Goal: Information Seeking & Learning: Check status

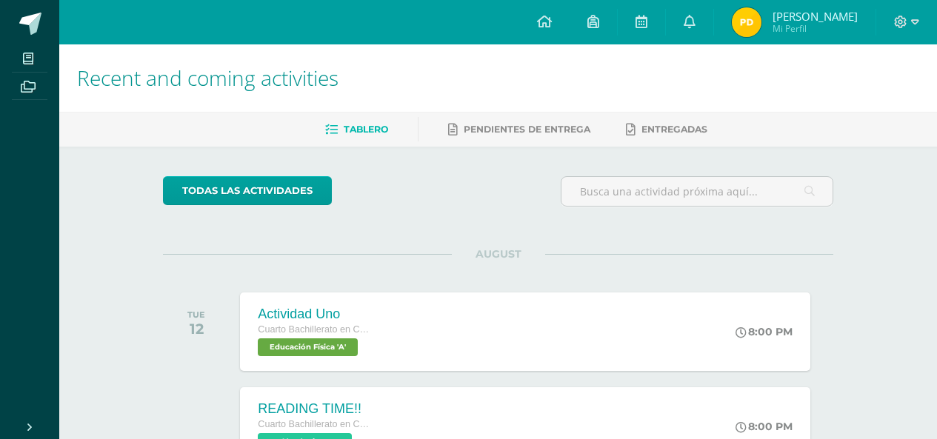
scroll to position [972, 0]
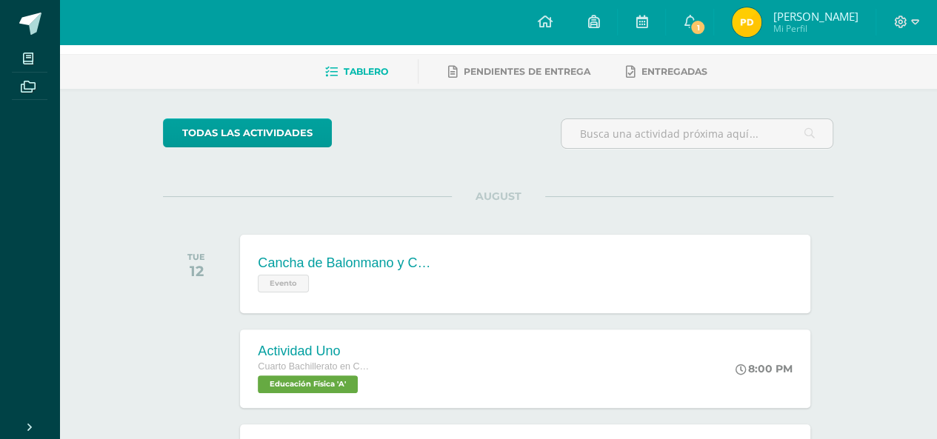
scroll to position [59, 0]
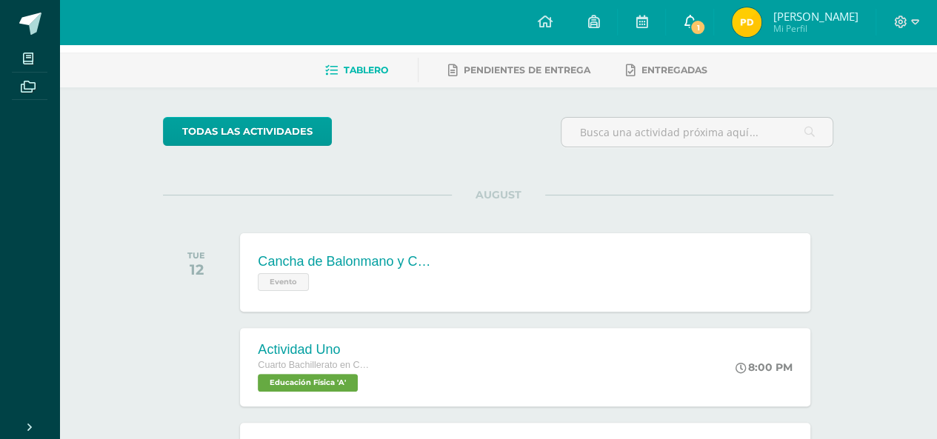
click at [684, 23] on icon at bounding box center [690, 21] width 12 height 13
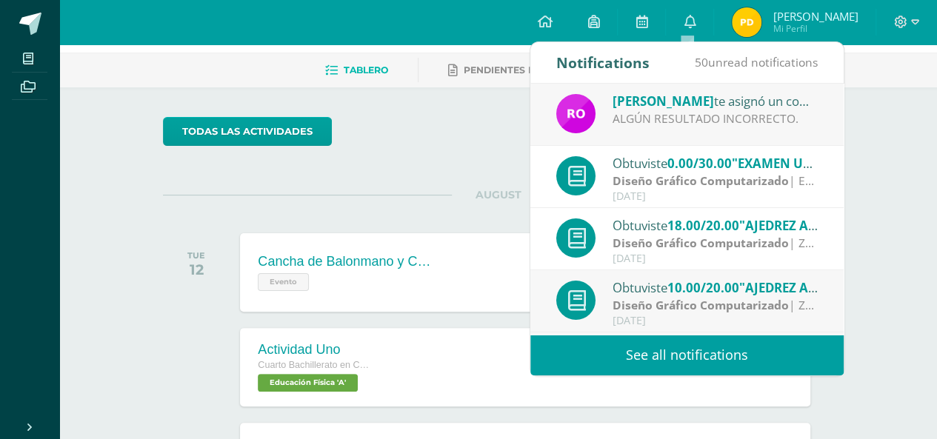
click at [674, 107] on div "Rony te asignó un comentario en 'Microsoft Excel Función Contar, Contara, Contr…" at bounding box center [716, 100] width 206 height 19
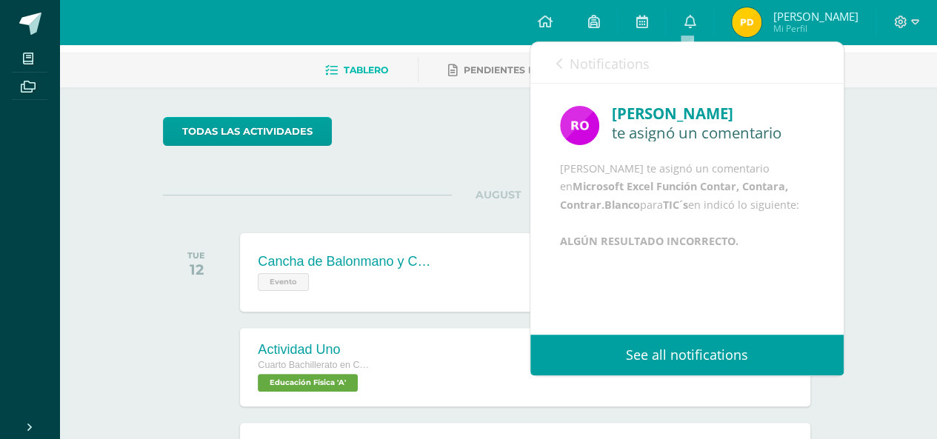
scroll to position [21, 0]
click at [564, 64] on link "Notifications" at bounding box center [603, 63] width 93 height 42
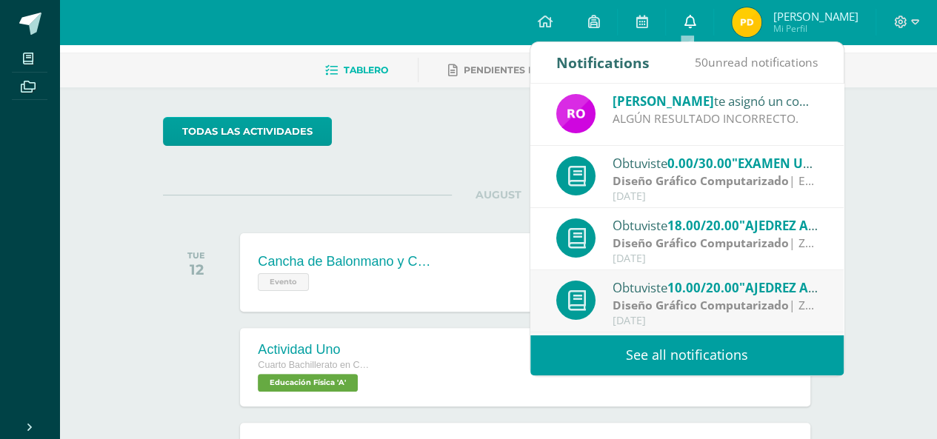
click at [696, 23] on link "0" at bounding box center [689, 22] width 47 height 44
click at [748, 22] on img at bounding box center [747, 22] width 30 height 30
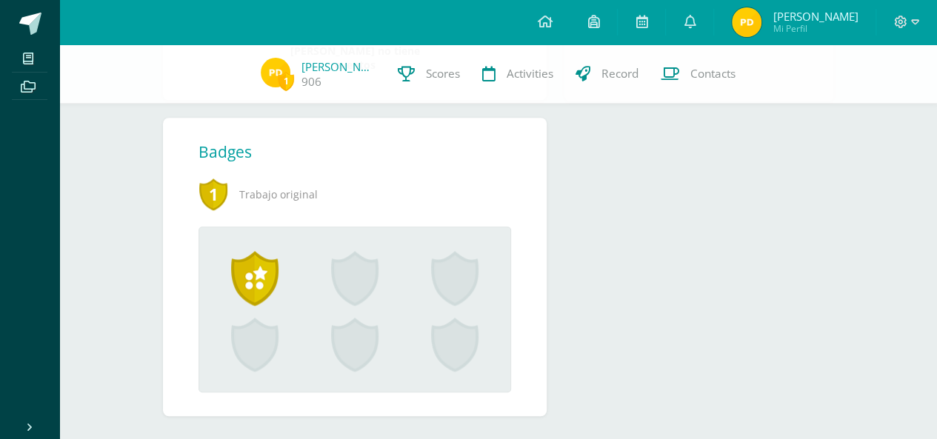
scroll to position [548, 0]
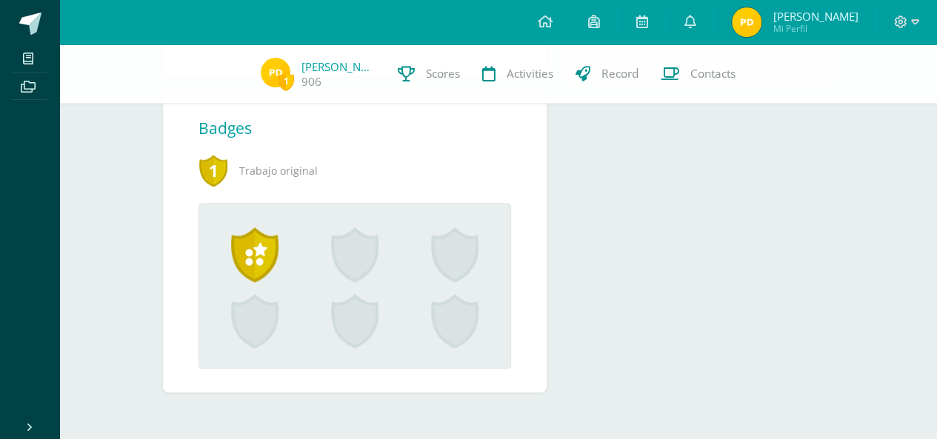
drag, startPoint x: 948, startPoint y: 76, endPoint x: 934, endPoint y: 321, distance: 245.0
click at [390, 66] on link "Scores" at bounding box center [429, 73] width 84 height 59
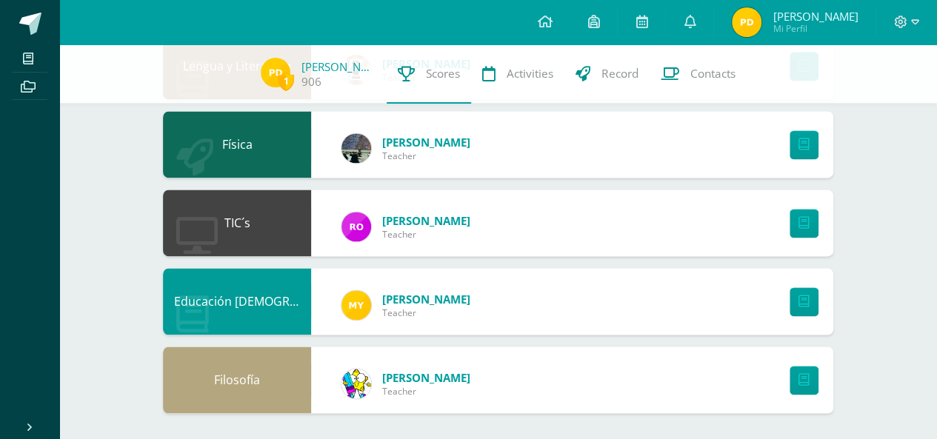
scroll to position [989, 0]
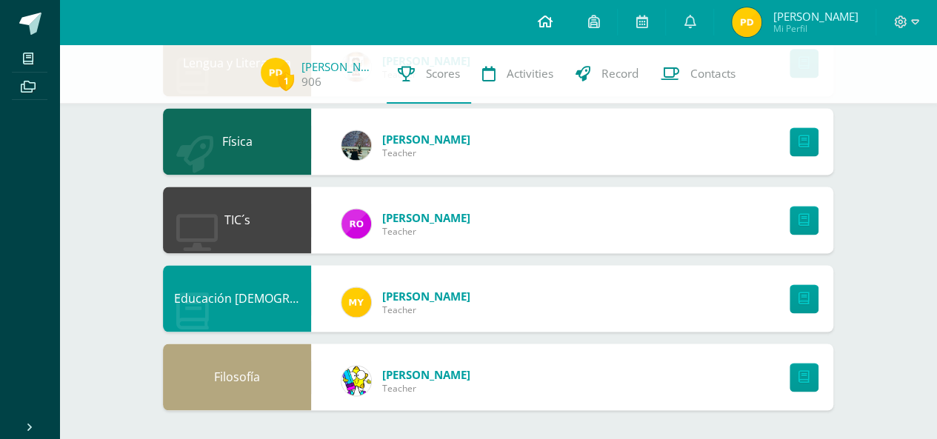
click at [537, 21] on icon at bounding box center [544, 21] width 15 height 13
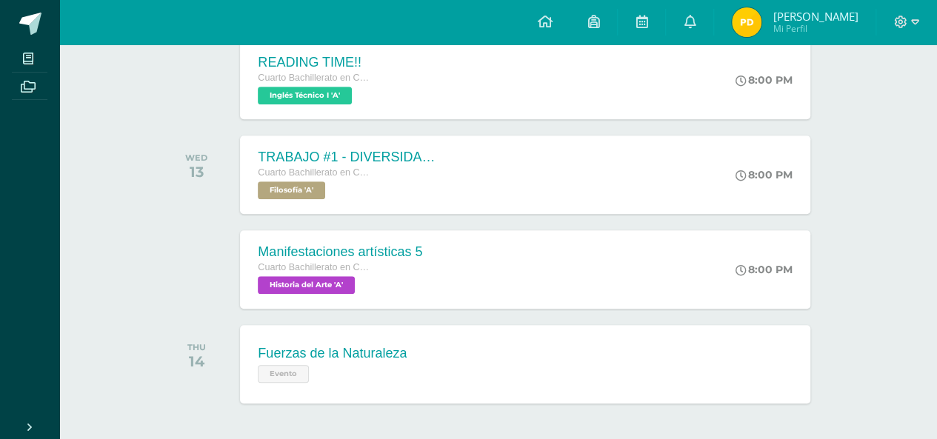
scroll to position [445, 0]
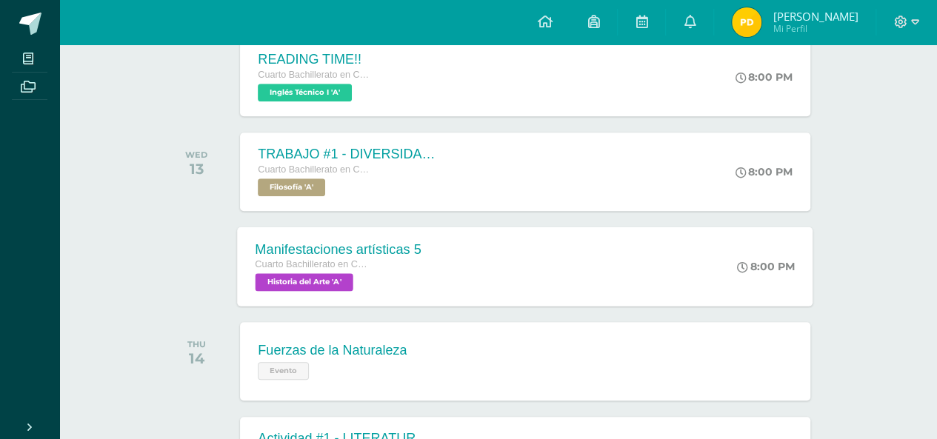
click at [444, 275] on div "Manifestaciones artísticas 5 Cuarto Bachillerato en CCLL con Orientación en Dis…" at bounding box center [526, 266] width 576 height 79
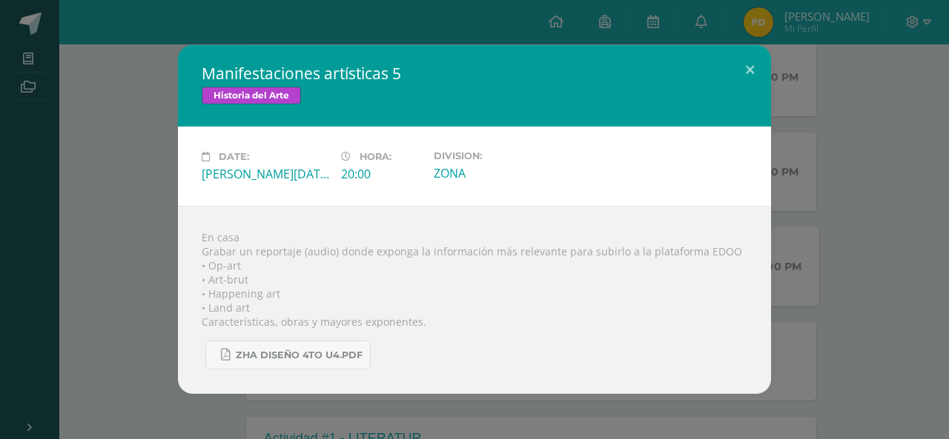
click at [132, 305] on div "Manifestaciones artísticas 5 Historia del Arte Date: [PERSON_NAME][DATE] Hora: …" at bounding box center [474, 219] width 937 height 349
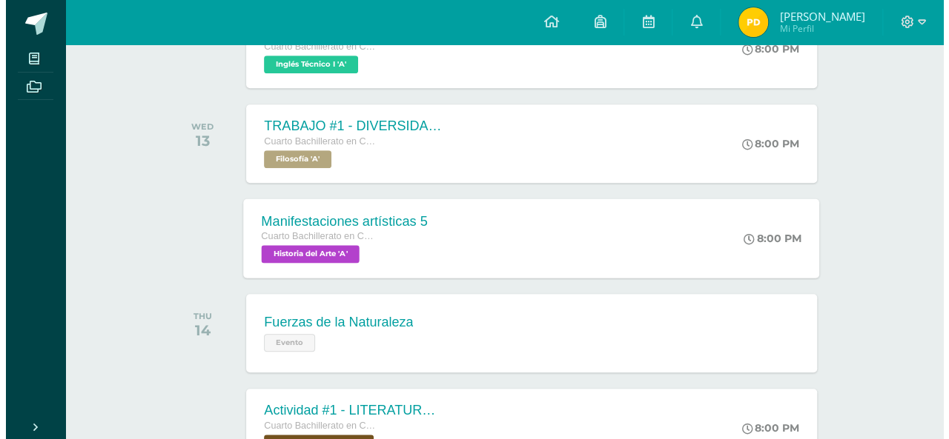
scroll to position [474, 0]
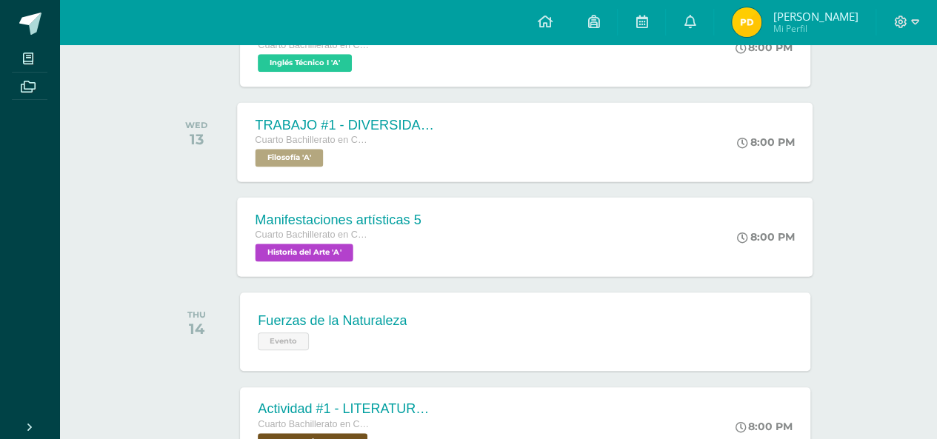
click at [523, 127] on div "TRABAJO #1 - DIVERSIDAD CULTURAL Cuarto Bachillerato en CCLL con Orientación en…" at bounding box center [526, 141] width 576 height 79
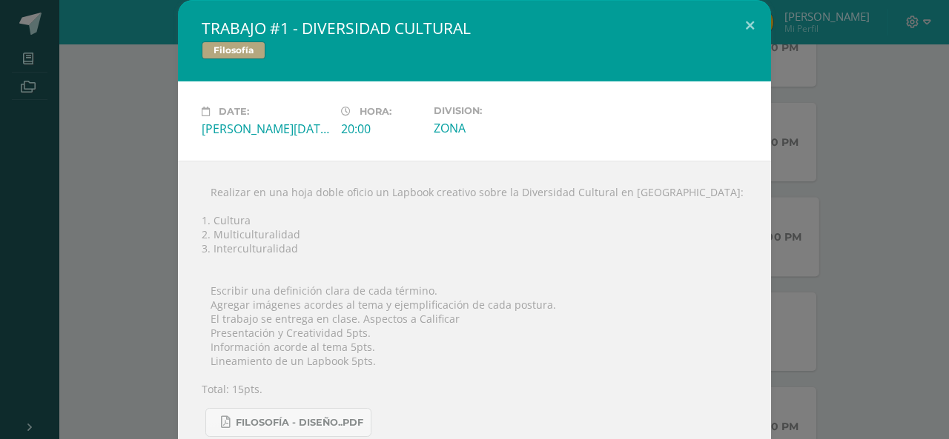
click at [29, 196] on div "TRABAJO #1 - DIVERSIDAD CULTURAL Filosofía Date: [PERSON_NAME][DATE] Hora: 20:0…" at bounding box center [474, 231] width 937 height 462
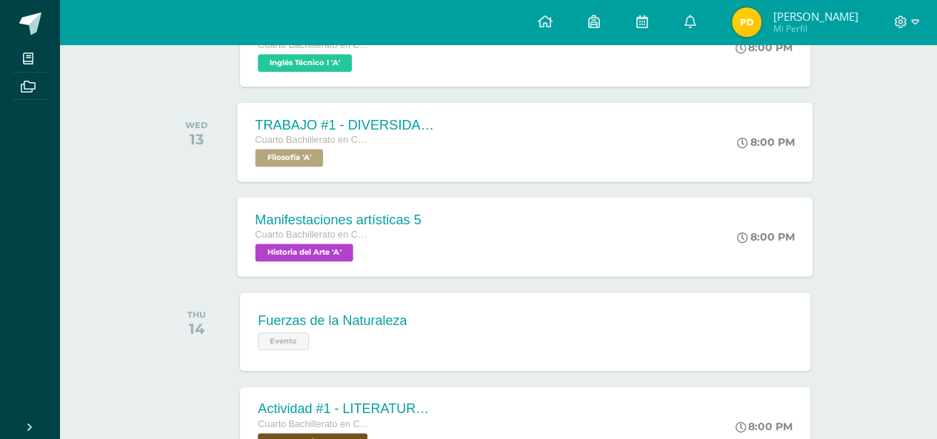
click at [554, 116] on div "TRABAJO #1 - DIVERSIDAD CULTURAL Cuarto Bachillerato en CCLL con Orientación en…" at bounding box center [526, 141] width 576 height 79
